Goal: Task Accomplishment & Management: Manage account settings

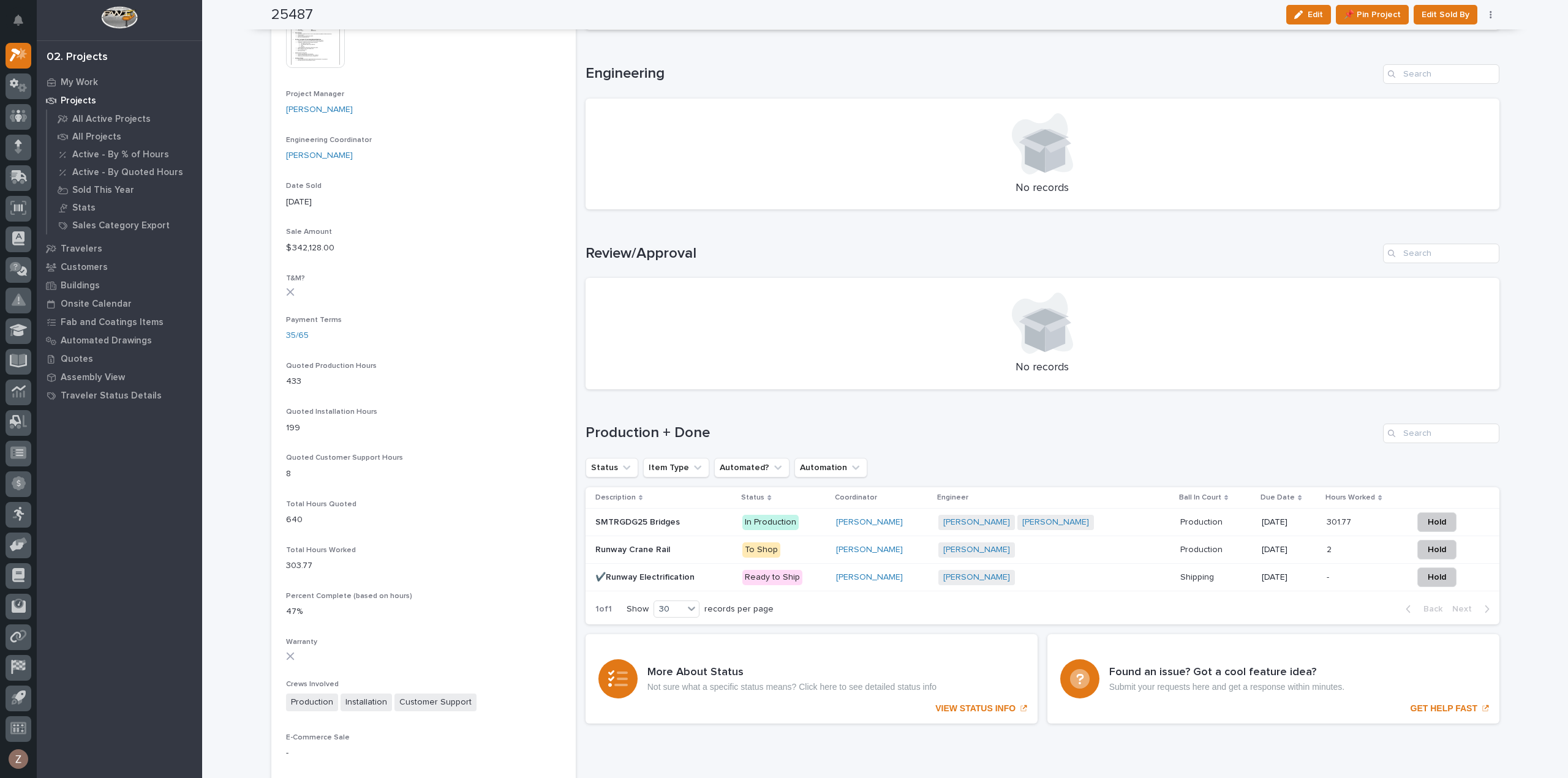
scroll to position [123, 0]
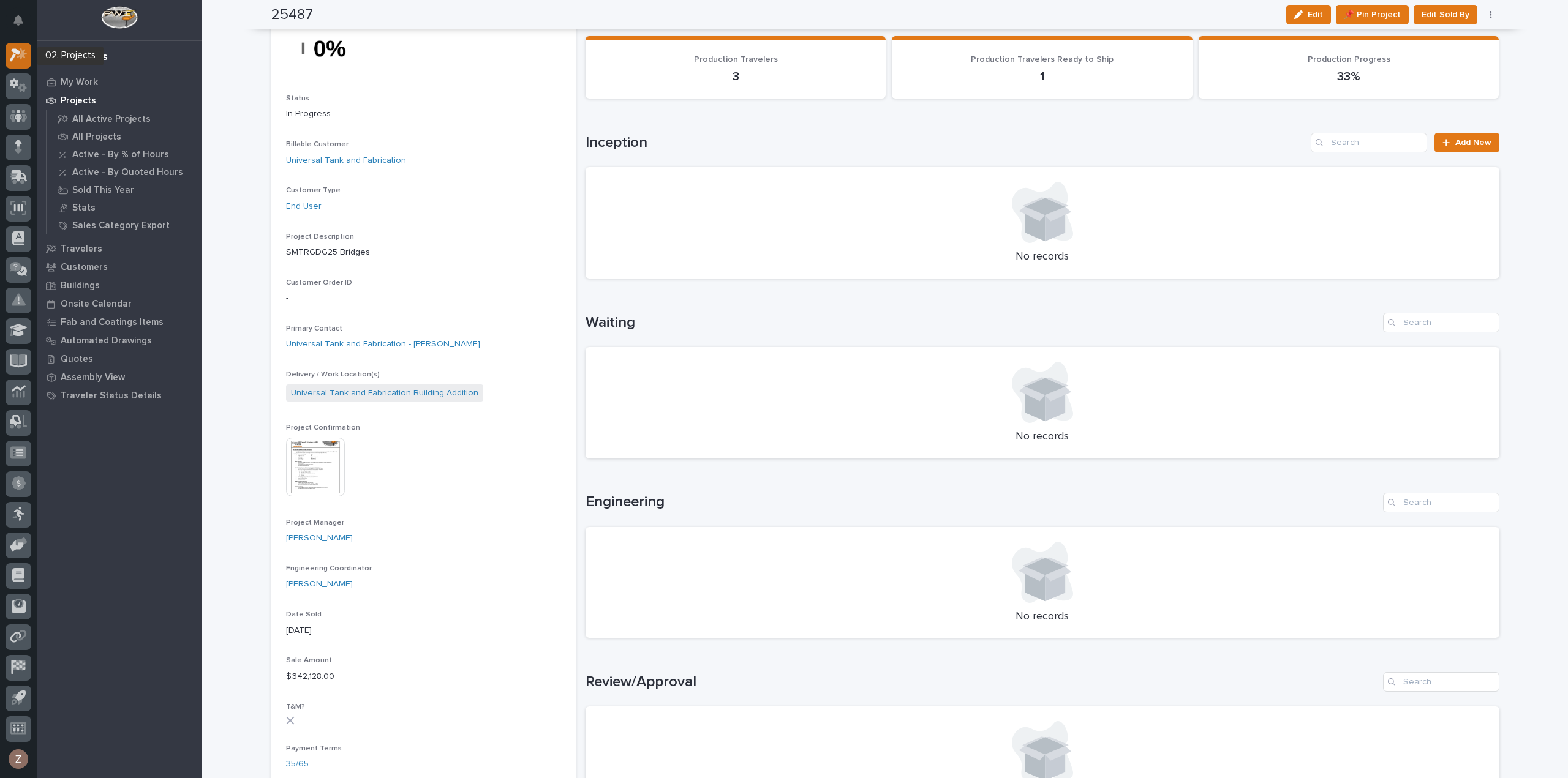
click at [20, 49] on icon at bounding box center [22, 54] width 10 height 12
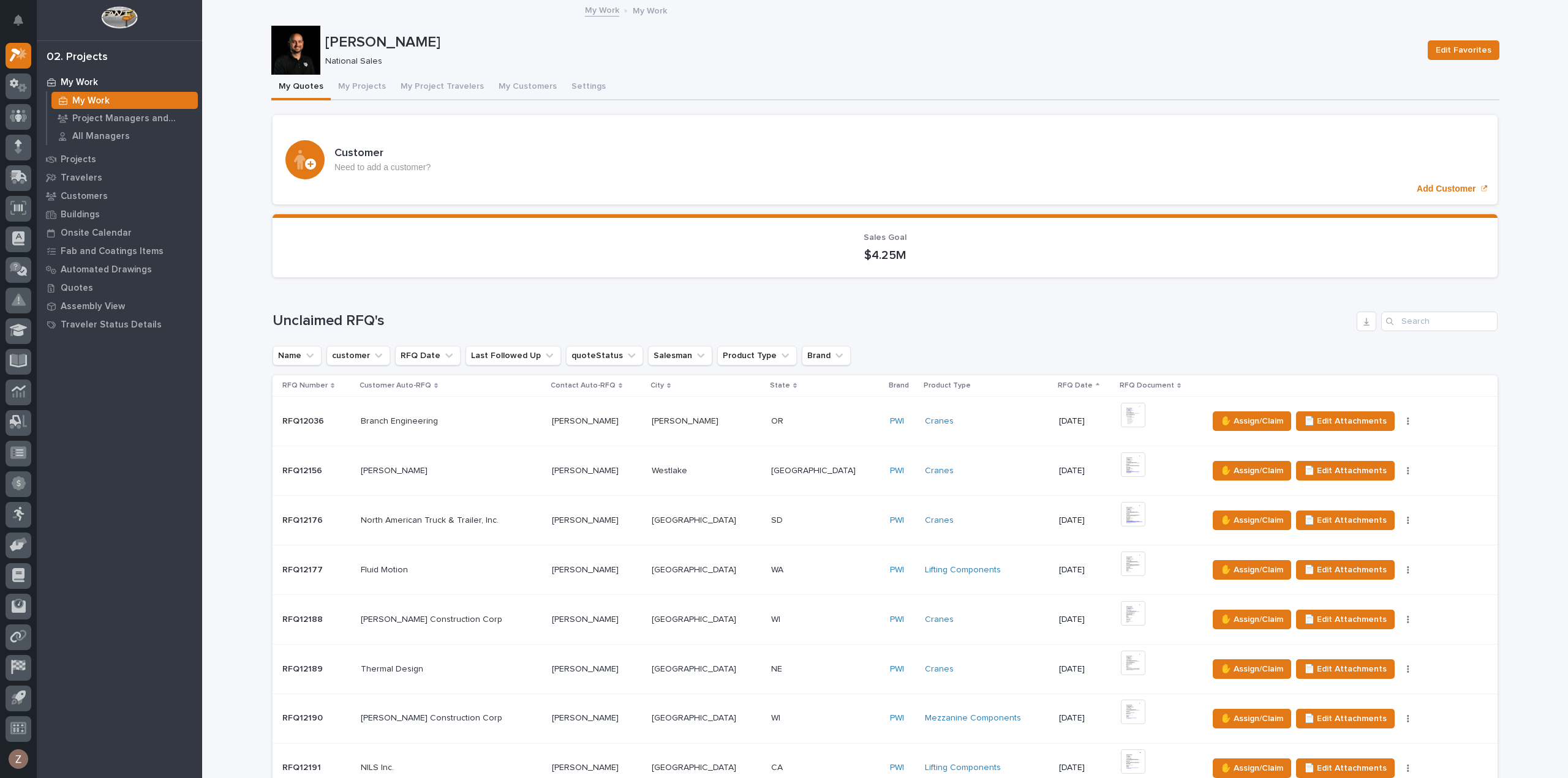
scroll to position [612, 0]
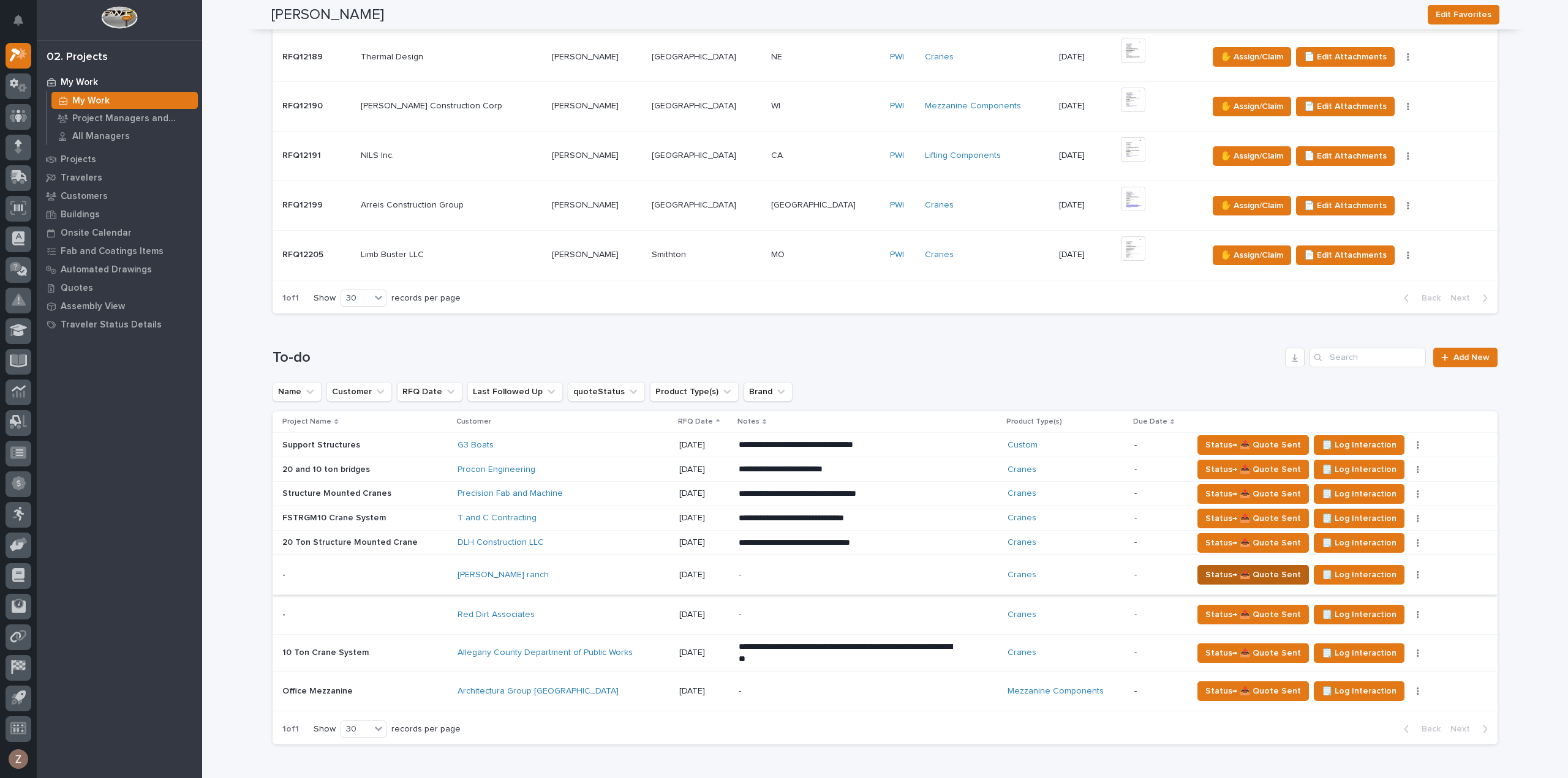
click at [1220, 572] on span "Status→ 📤 Quote Sent" at bounding box center [1254, 575] width 96 height 15
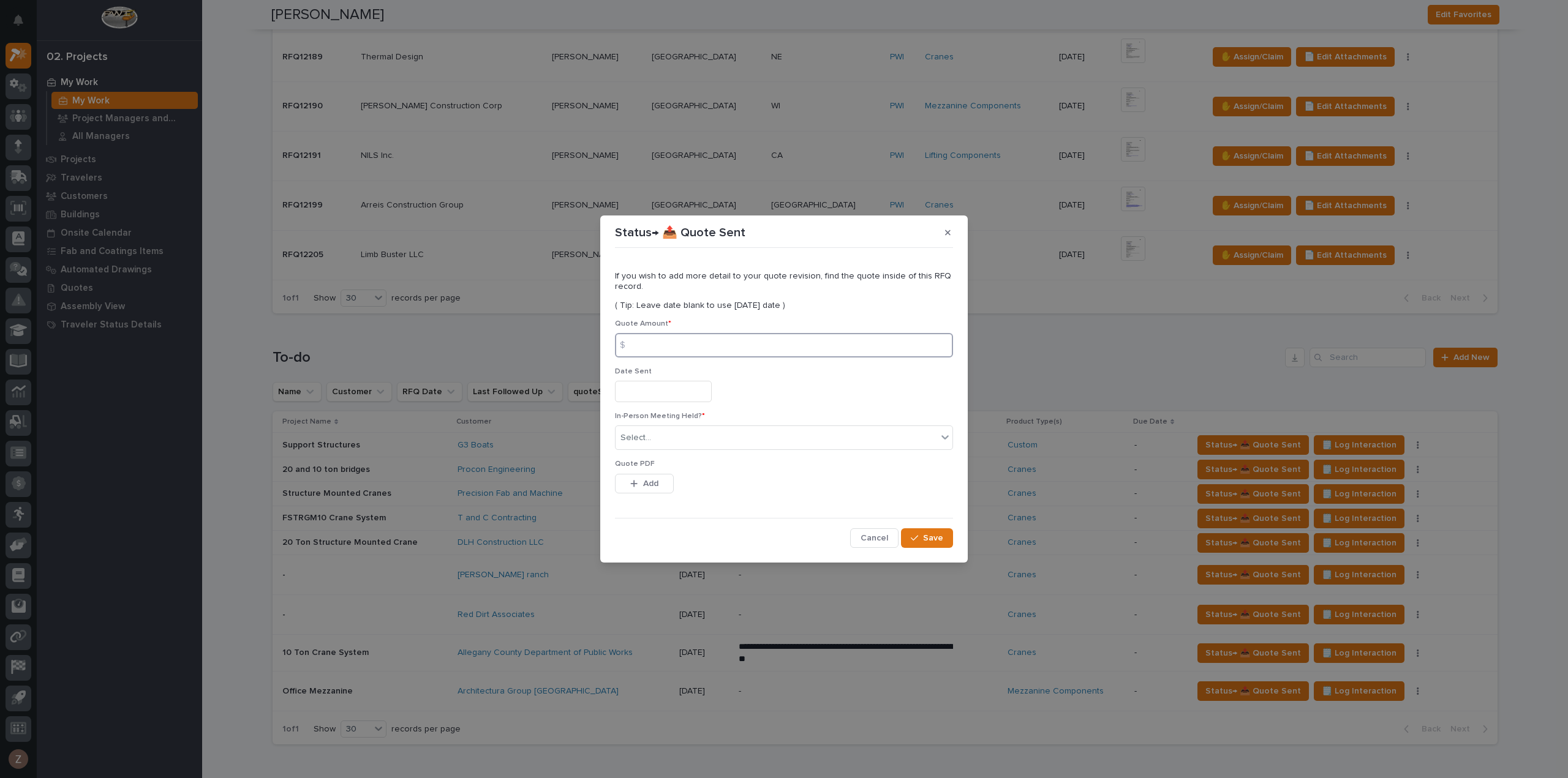
click at [669, 346] on input at bounding box center [784, 345] width 338 height 25
type input "50498"
click at [665, 379] on div "Date Sent" at bounding box center [784, 390] width 338 height 45
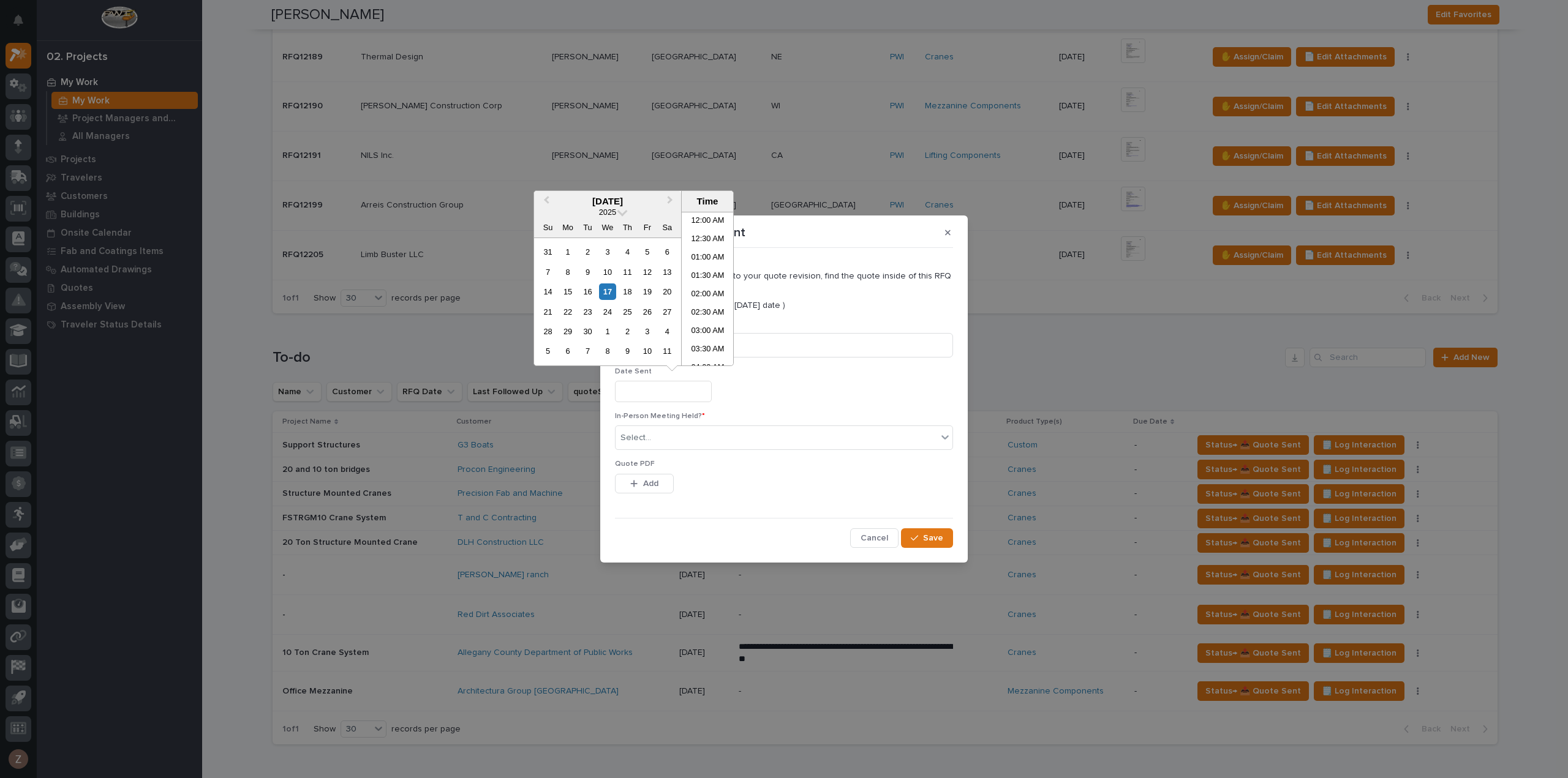
click at [665, 387] on input "text" at bounding box center [663, 391] width 97 height 22
click at [692, 290] on li "12:00 PM" at bounding box center [708, 289] width 52 height 19
type input "**********"
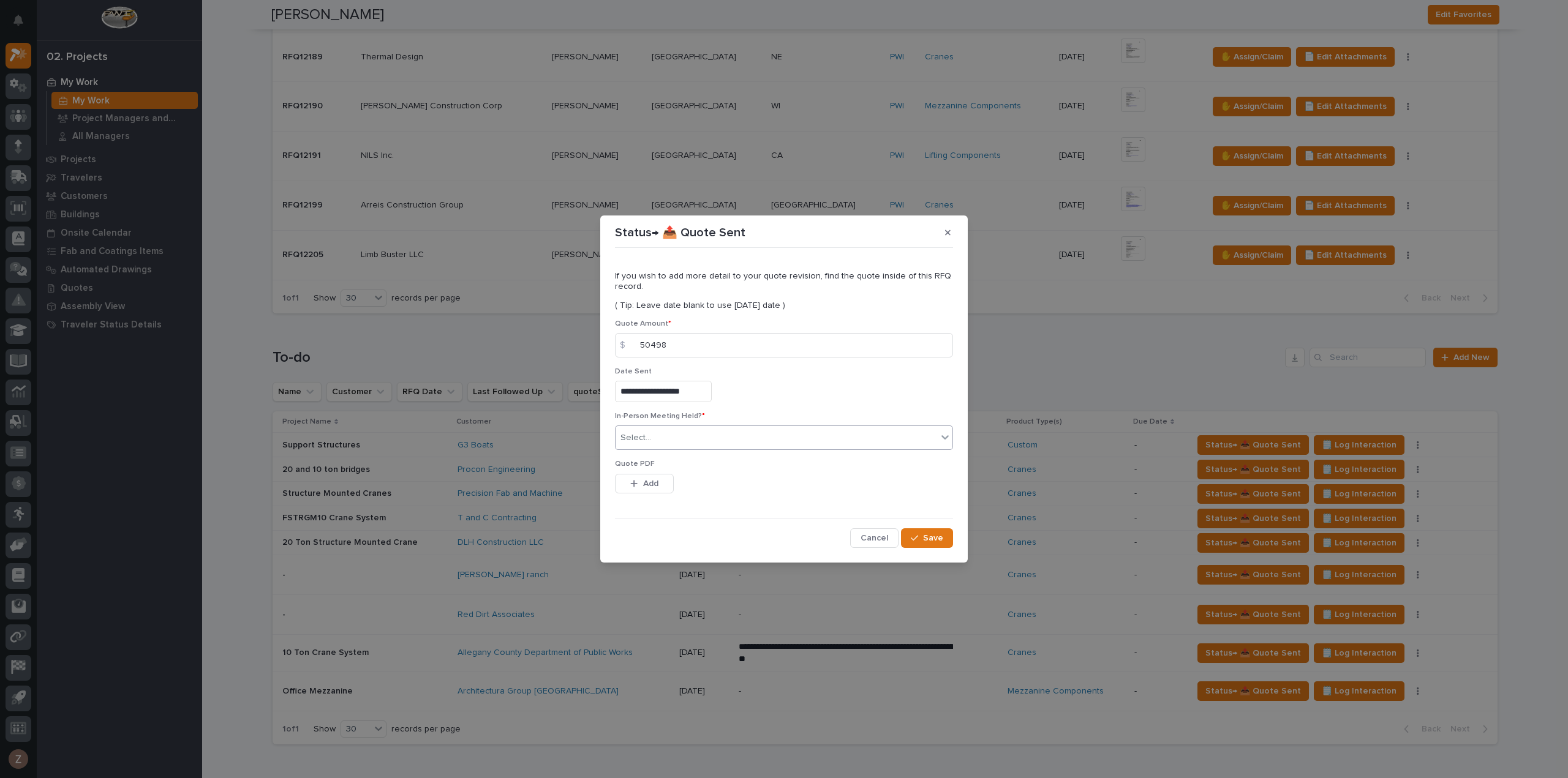
click at [728, 428] on div "Select..." at bounding box center [777, 438] width 322 height 20
click at [937, 534] on span "Save" at bounding box center [933, 538] width 20 height 11
